Goal: Task Accomplishment & Management: Manage account settings

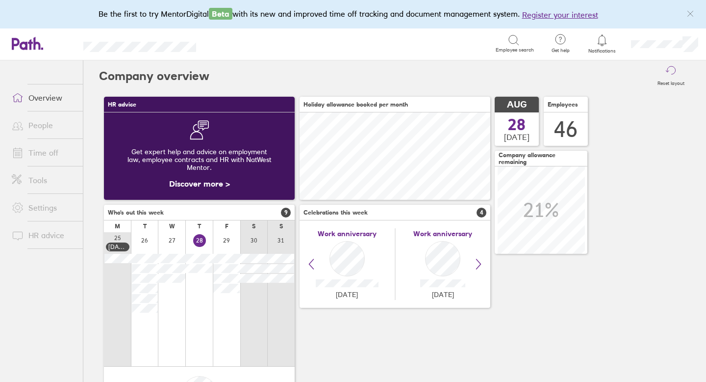
scroll to position [87, 191]
click at [61, 145] on link "Time off" at bounding box center [43, 153] width 79 height 20
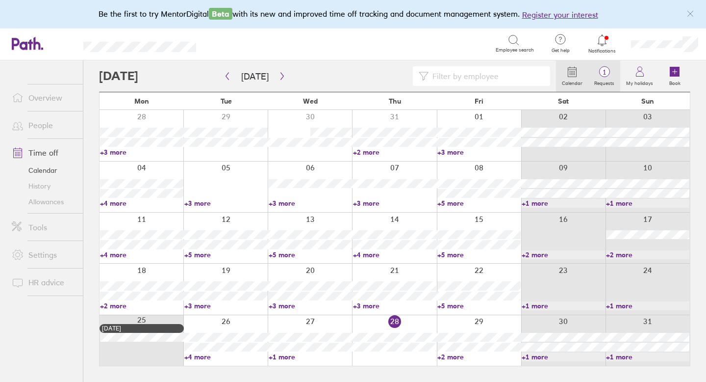
click at [603, 71] on span "1" at bounding box center [605, 72] width 32 height 8
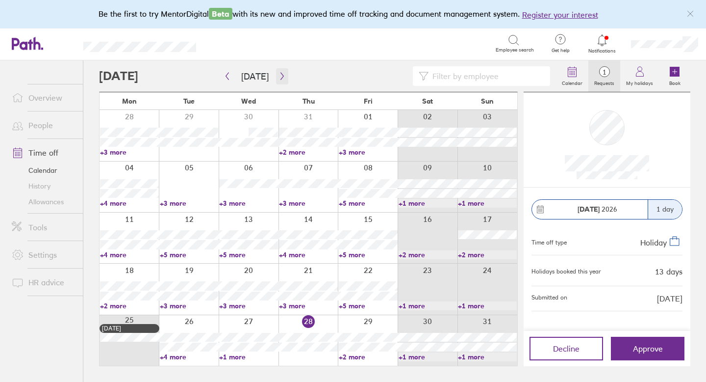
click at [279, 78] on icon "button" at bounding box center [282, 76] width 7 height 8
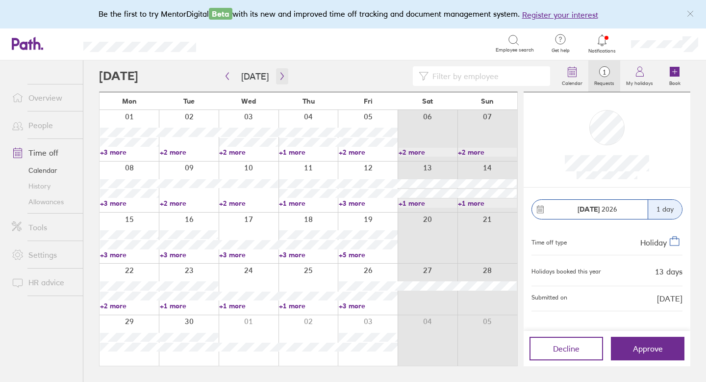
click at [279, 78] on icon "button" at bounding box center [282, 76] width 7 height 8
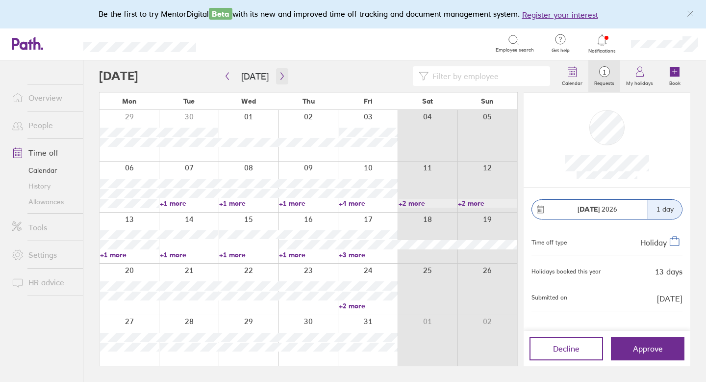
click at [279, 77] on icon "button" at bounding box center [282, 76] width 7 height 8
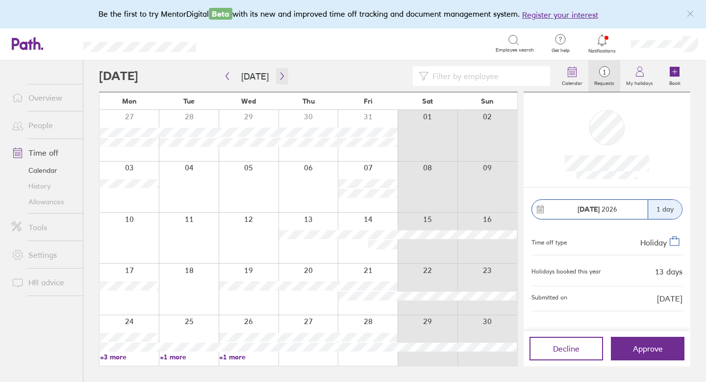
click at [279, 77] on icon "button" at bounding box center [282, 76] width 7 height 8
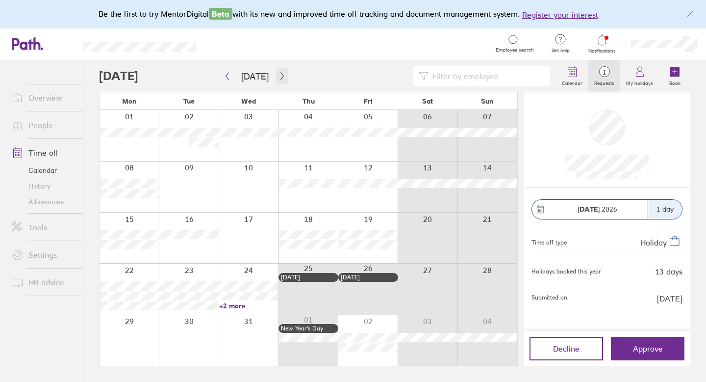
click at [279, 77] on icon "button" at bounding box center [282, 76] width 7 height 8
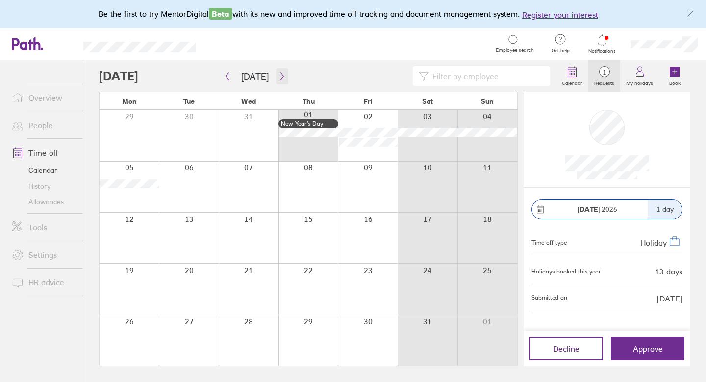
click at [279, 77] on icon "button" at bounding box center [282, 76] width 7 height 8
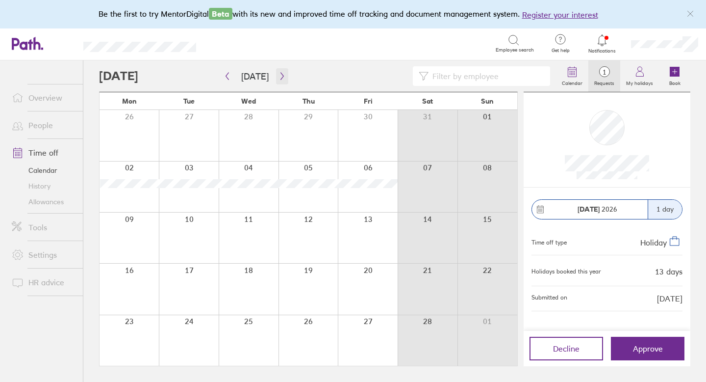
click at [279, 77] on icon "button" at bounding box center [282, 76] width 7 height 8
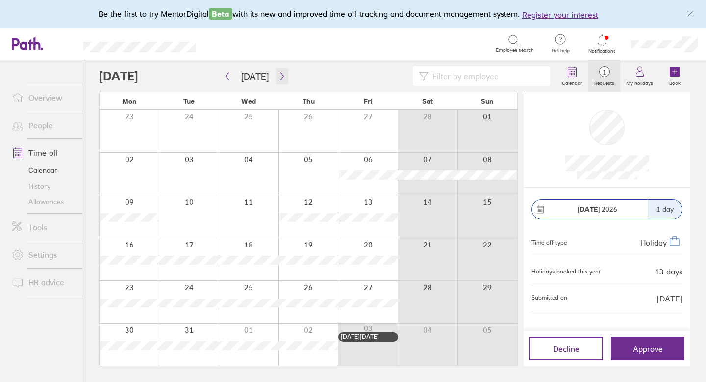
click at [279, 77] on icon "button" at bounding box center [282, 76] width 7 height 8
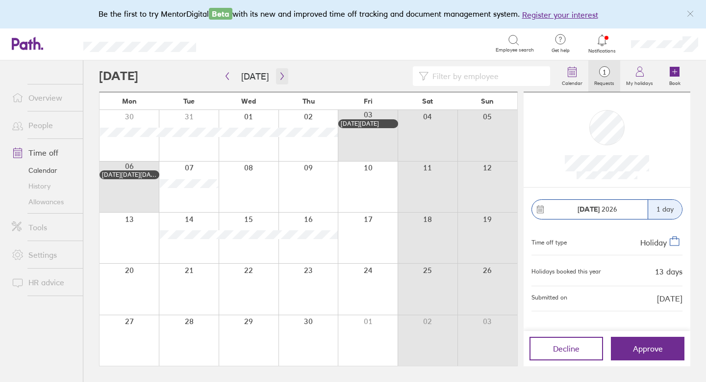
click at [279, 76] on icon "button" at bounding box center [282, 76] width 7 height 8
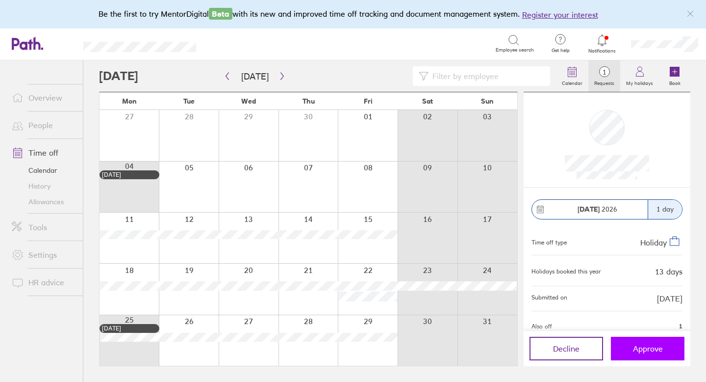
click at [651, 345] on span "Approve" at bounding box center [648, 348] width 30 height 9
